Goal: Transaction & Acquisition: Purchase product/service

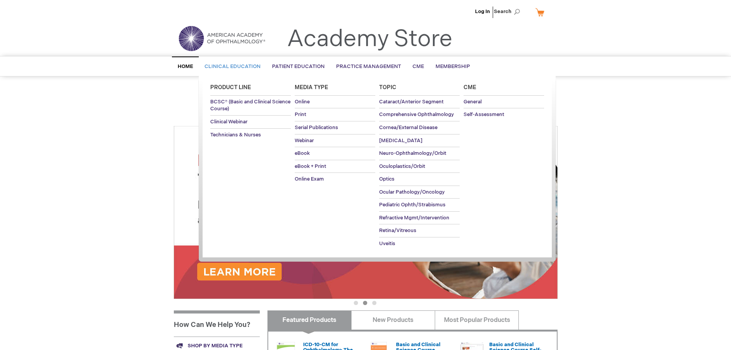
click at [254, 70] on link "Clinical Education" at bounding box center [233, 66] width 68 height 19
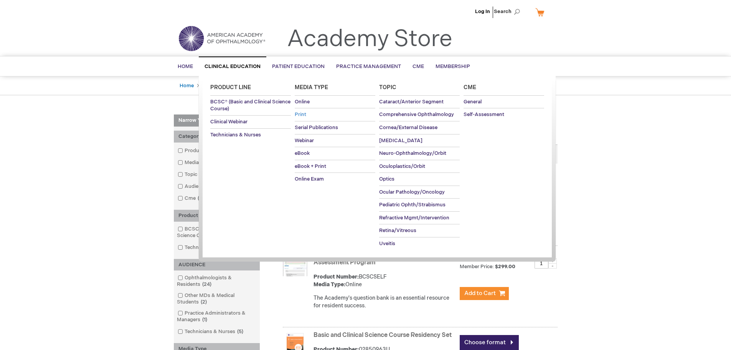
click at [301, 115] on span "Print" at bounding box center [301, 114] width 12 height 6
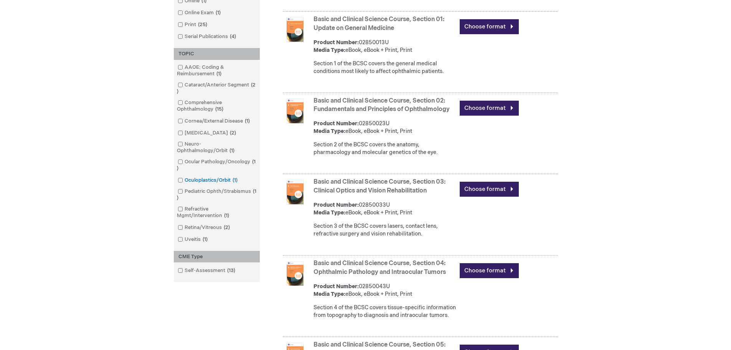
scroll to position [307, 0]
click at [200, 228] on link "Retina/Vitreous 2 items" at bounding box center [204, 226] width 57 height 7
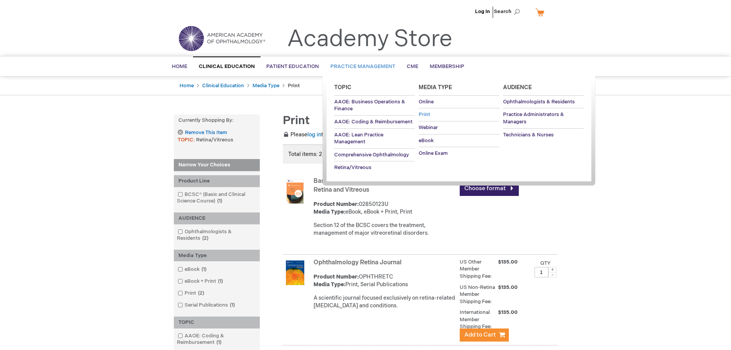
click at [423, 111] on link "Print" at bounding box center [459, 114] width 81 height 13
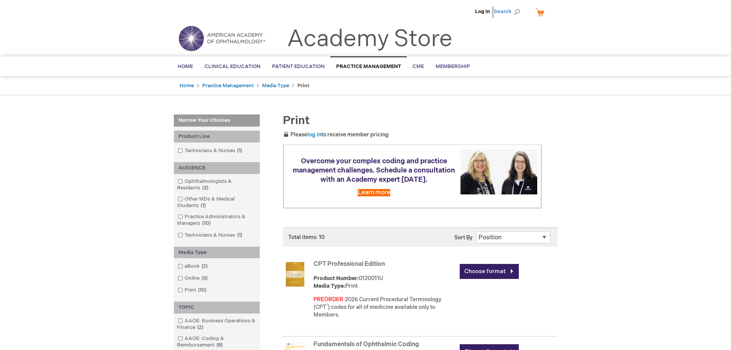
click at [500, 15] on span "Search" at bounding box center [508, 11] width 29 height 15
type input "g"
type input "floaters and flashes"
click at [514, 6] on button "Search" at bounding box center [517, 12] width 6 height 12
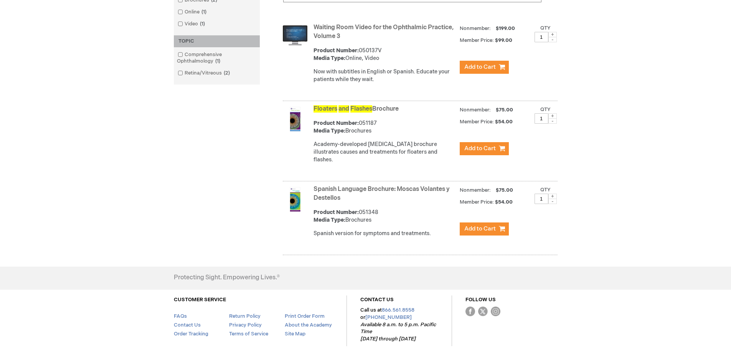
scroll to position [230, 0]
click at [380, 112] on link "Floaters and Flashes Brochure" at bounding box center [356, 108] width 85 height 7
